Goal: Check status: Check status

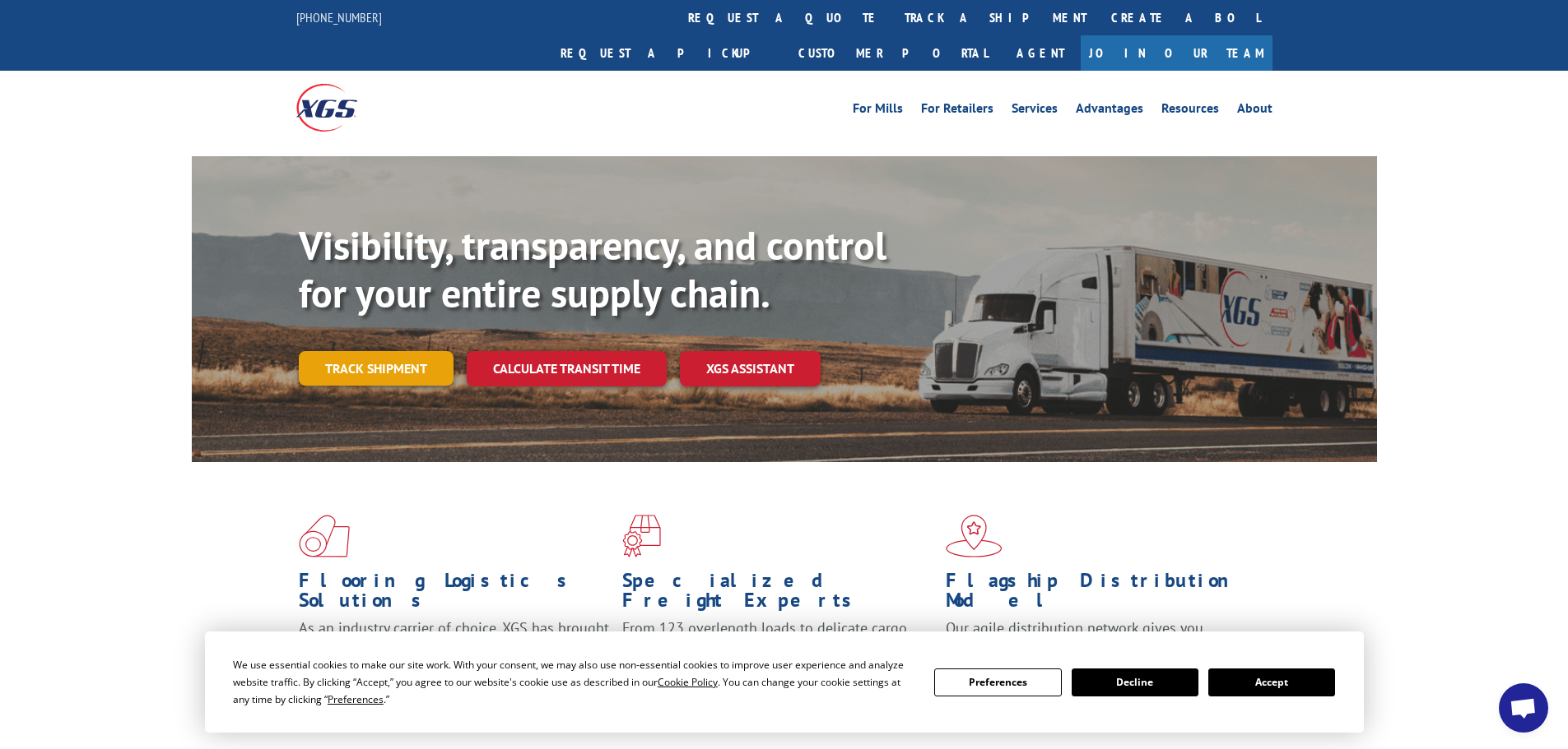
click at [389, 352] on link "Track shipment" at bounding box center [376, 368] width 155 height 34
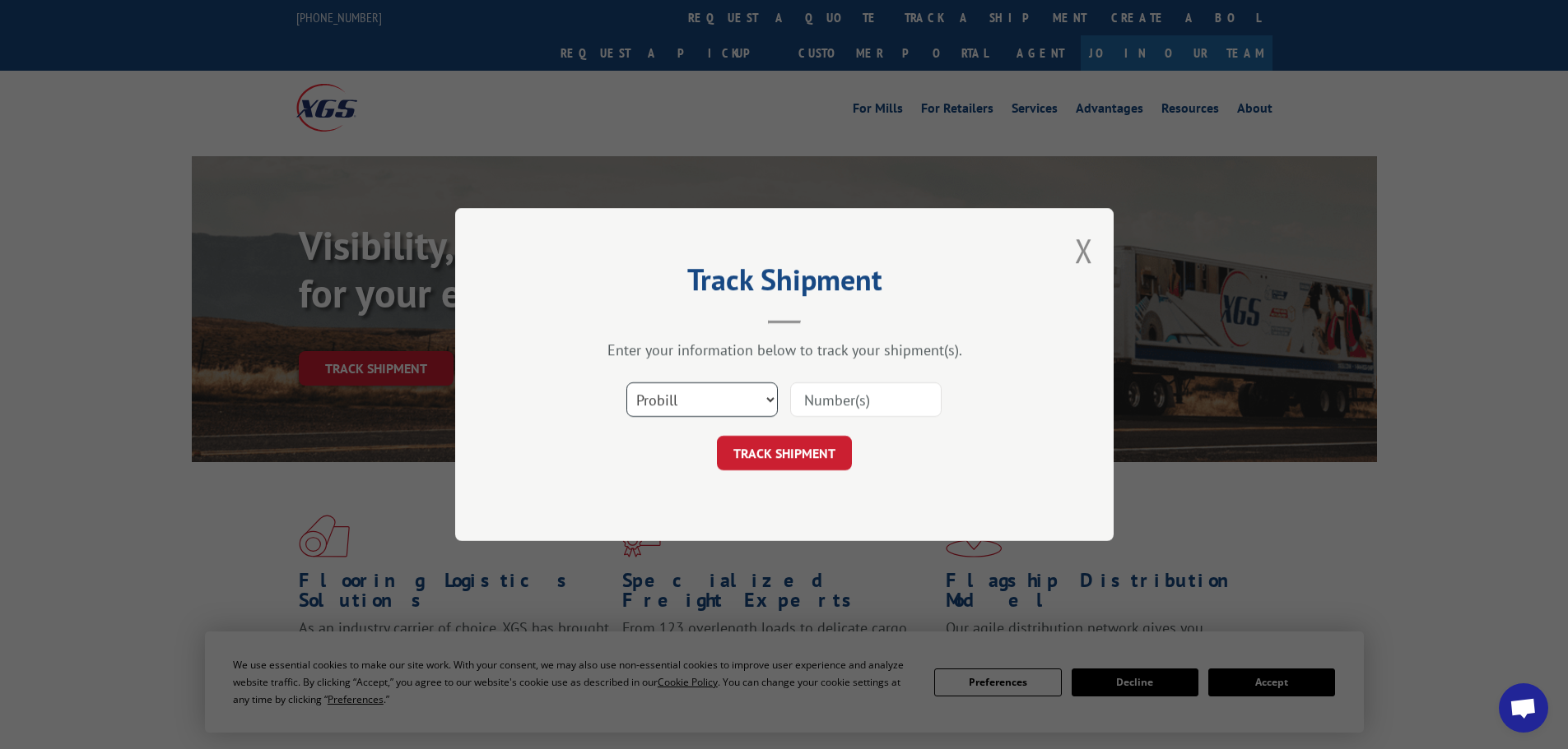
click at [718, 396] on select "Select category... Probill BOL PO" at bounding box center [702, 399] width 151 height 34
click at [835, 397] on input at bounding box center [865, 399] width 151 height 34
click at [725, 405] on select "Select category... Probill BOL PO" at bounding box center [702, 399] width 151 height 34
select select "bol"
click at [626, 382] on select "Select category... Probill BOL PO" at bounding box center [702, 399] width 151 height 34
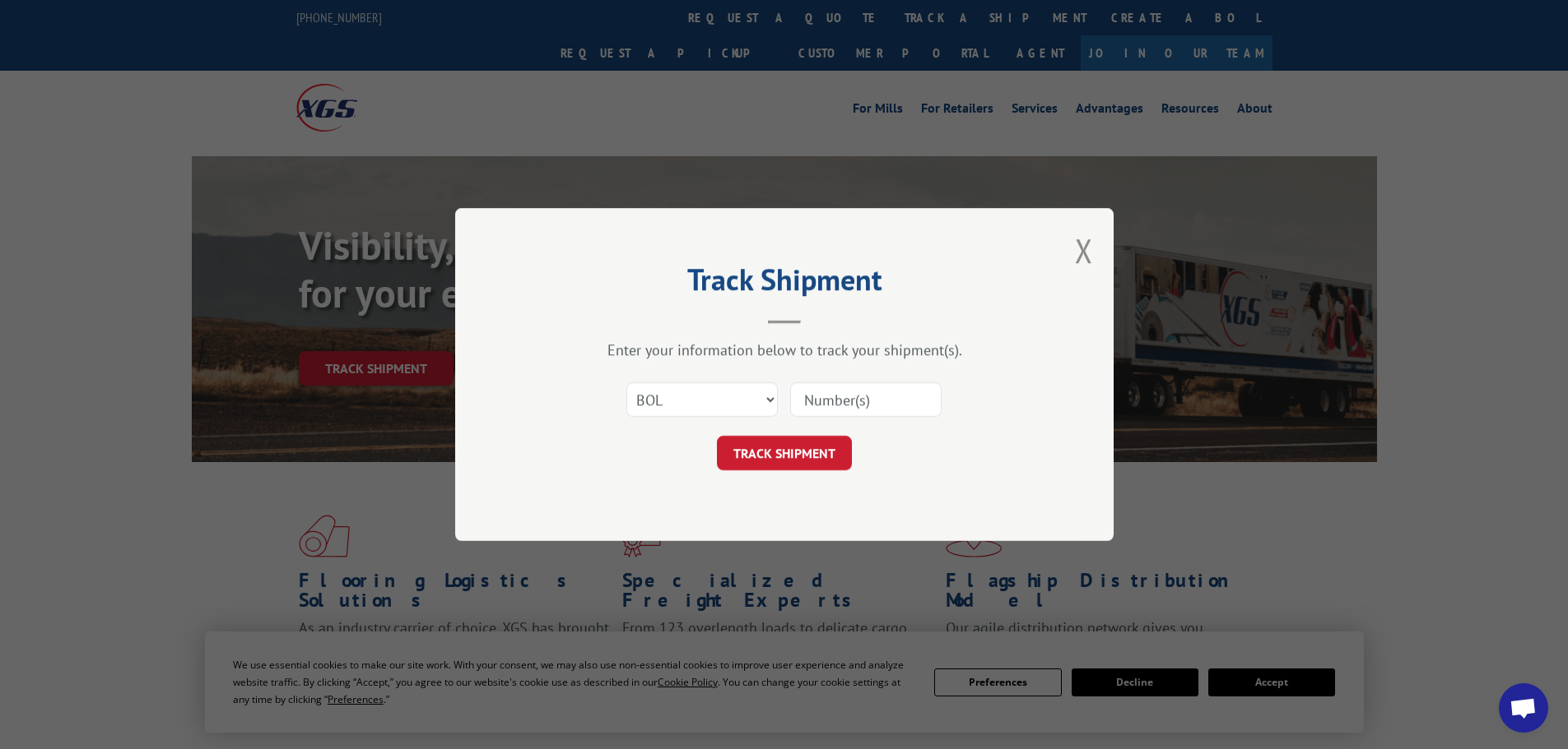
click at [818, 403] on input at bounding box center [865, 399] width 151 height 34
paste input "6009125"
type input "6009125"
click at [805, 451] on button "TRACK SHIPMENT" at bounding box center [784, 453] width 135 height 34
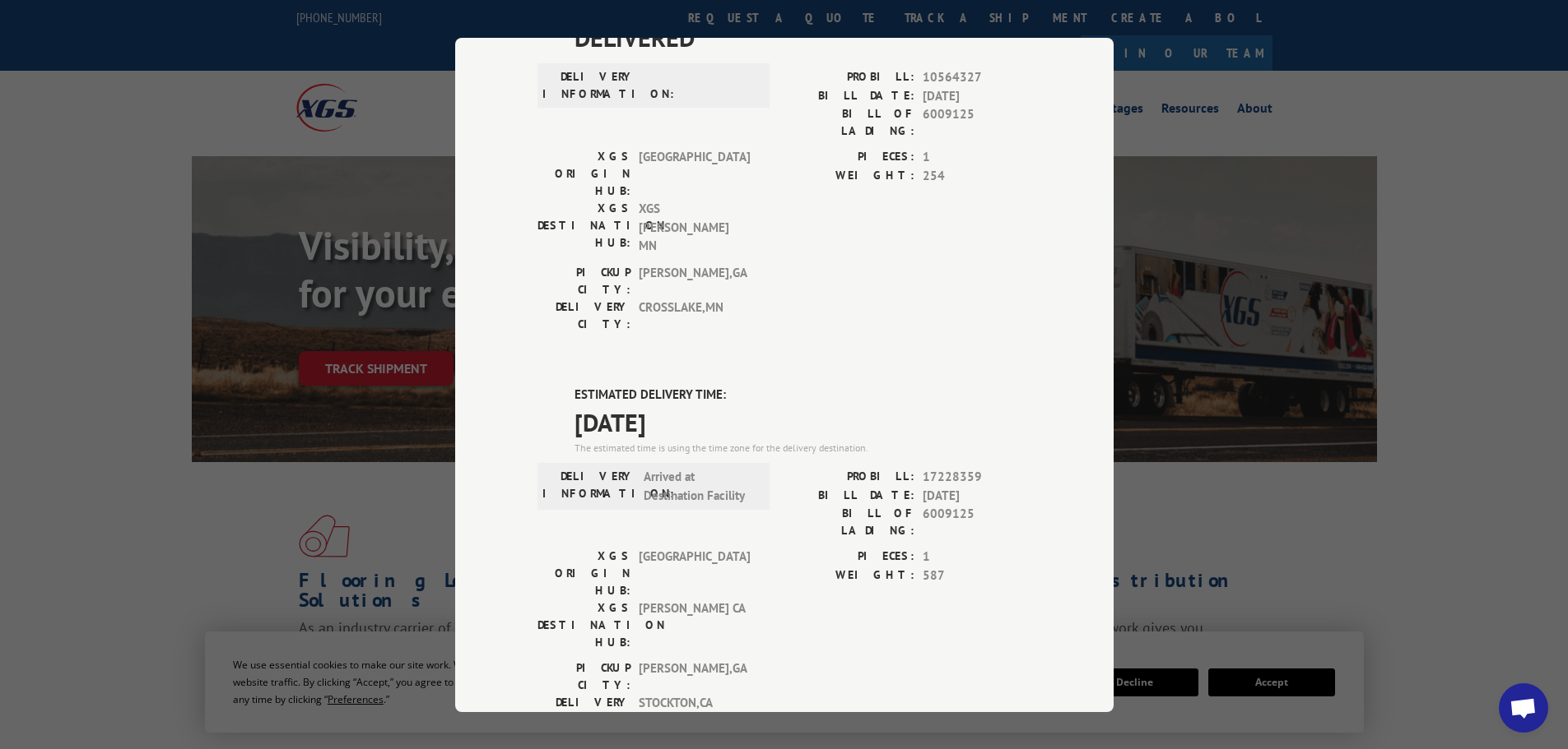
scroll to position [247, 0]
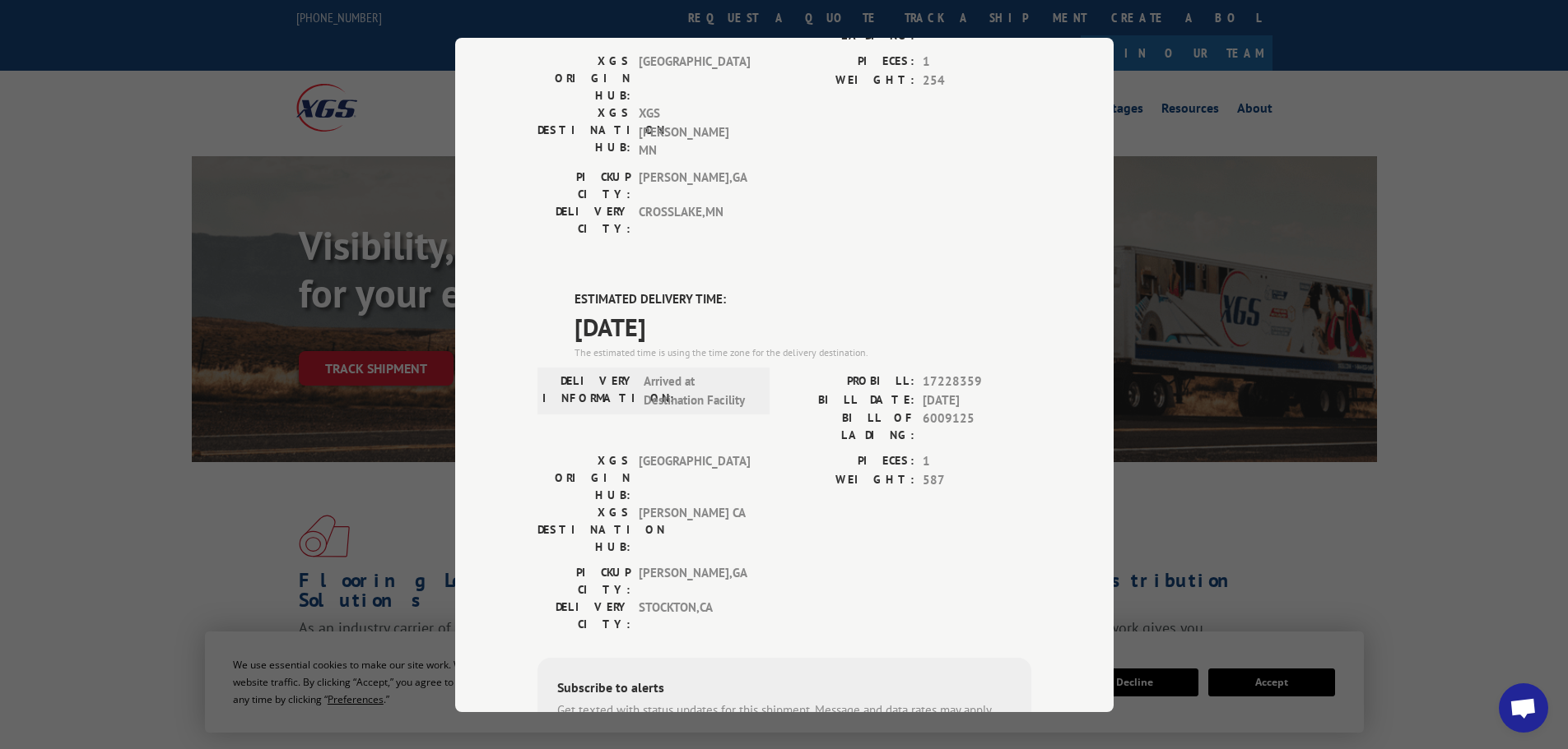
type input "[PHONE_NUMBER]"
